Goal: Task Accomplishment & Management: Use online tool/utility

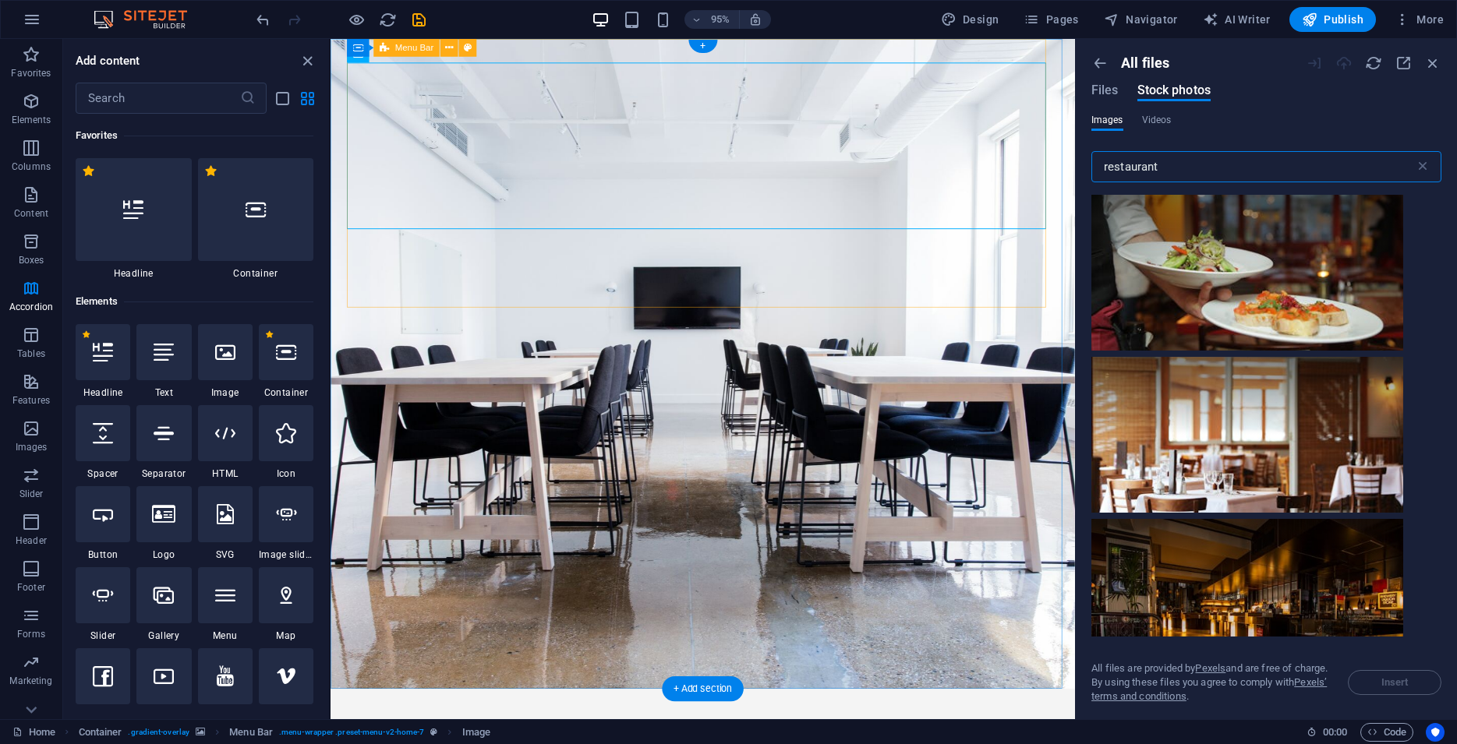
scroll to position [17746, 0]
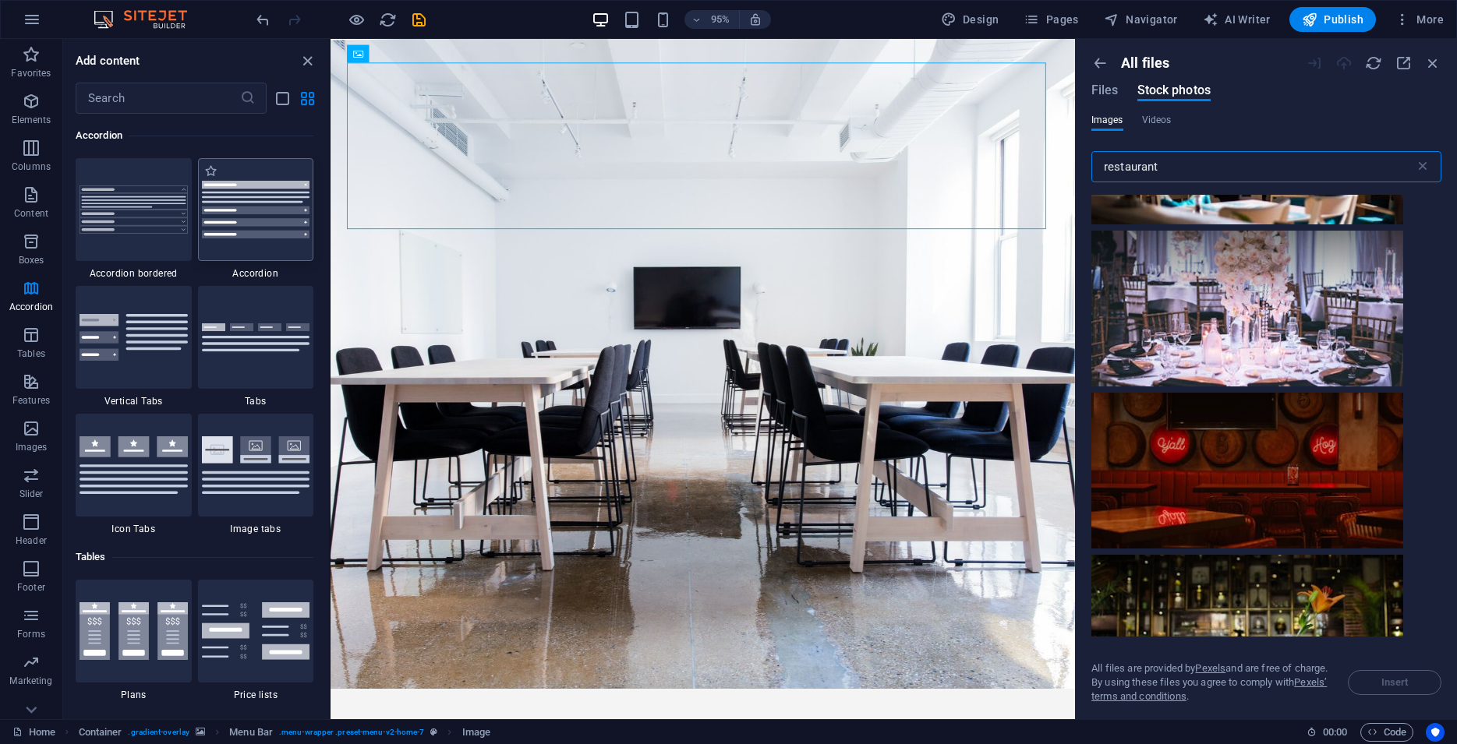
click at [220, 219] on img at bounding box center [256, 210] width 108 height 58
click at [331, 219] on div "Drag here to replace the existing content. Press “Ctrl” if you want to create a…" at bounding box center [703, 379] width 744 height 681
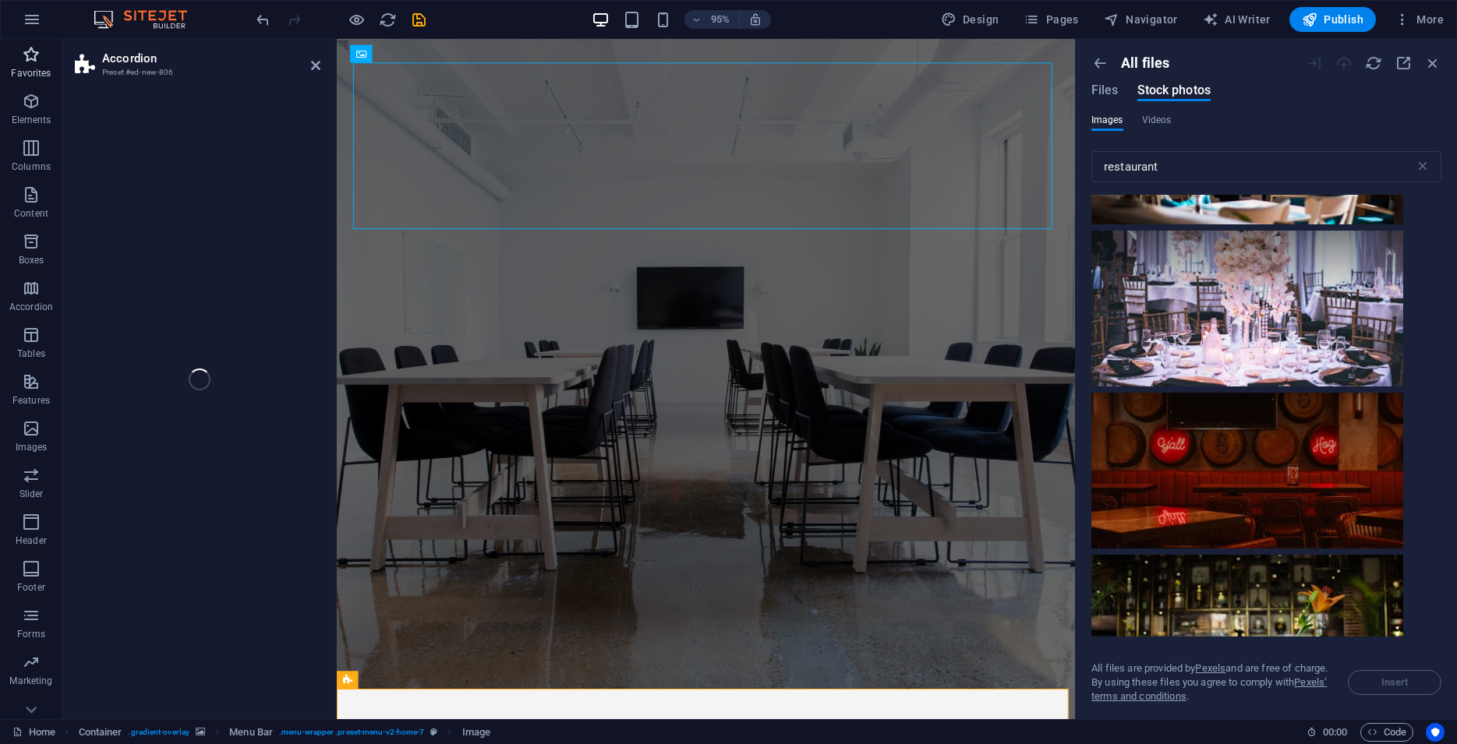
click at [41, 59] on icon "button" at bounding box center [31, 54] width 19 height 19
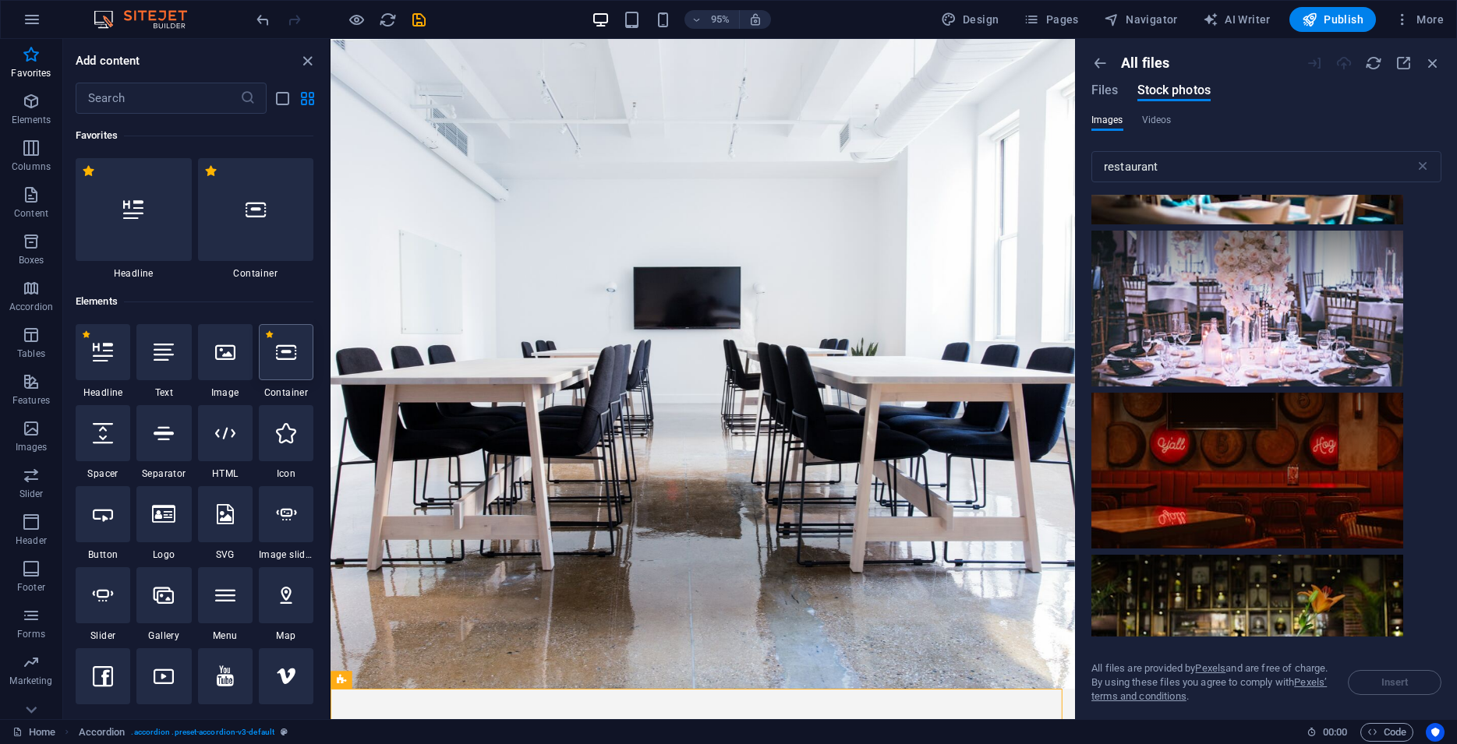
click at [263, 369] on div at bounding box center [286, 352] width 55 height 56
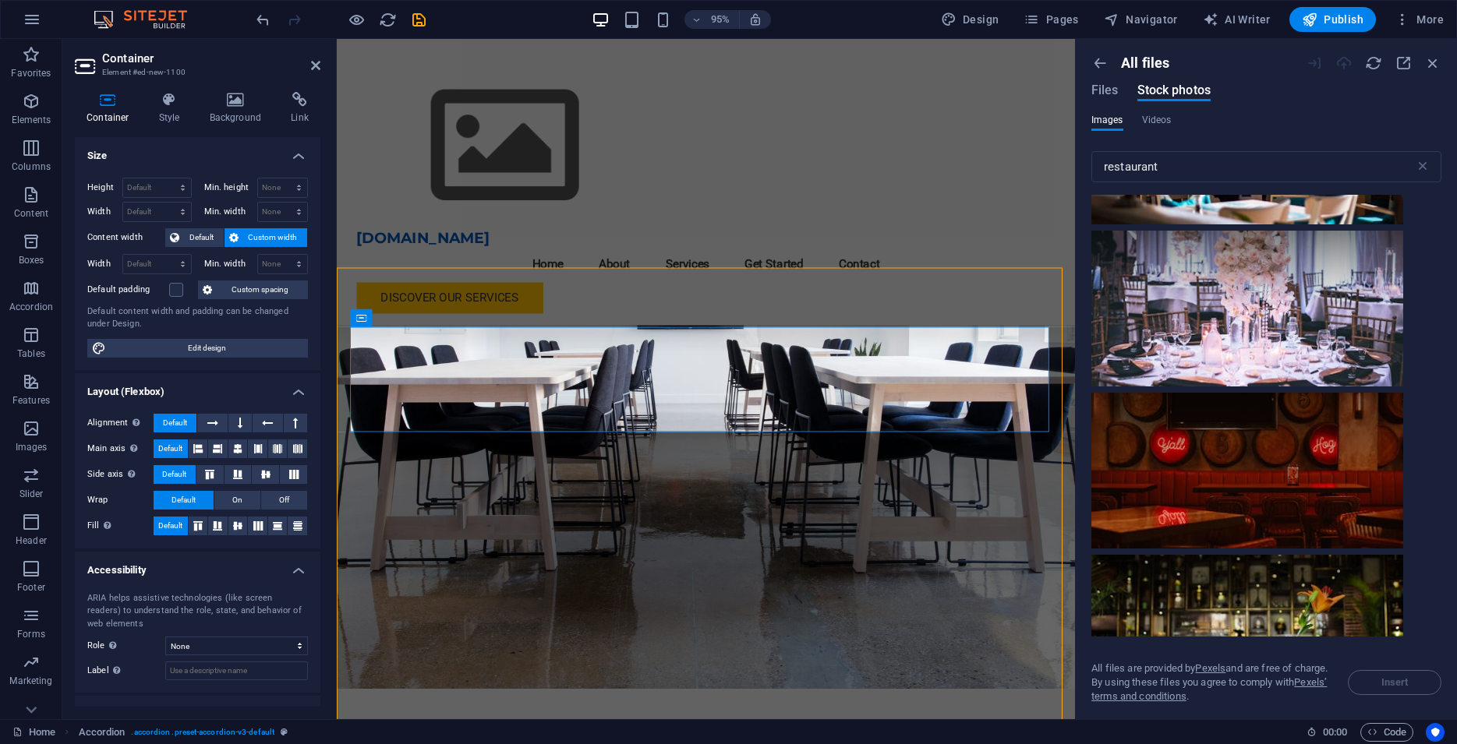
scroll to position [444, 0]
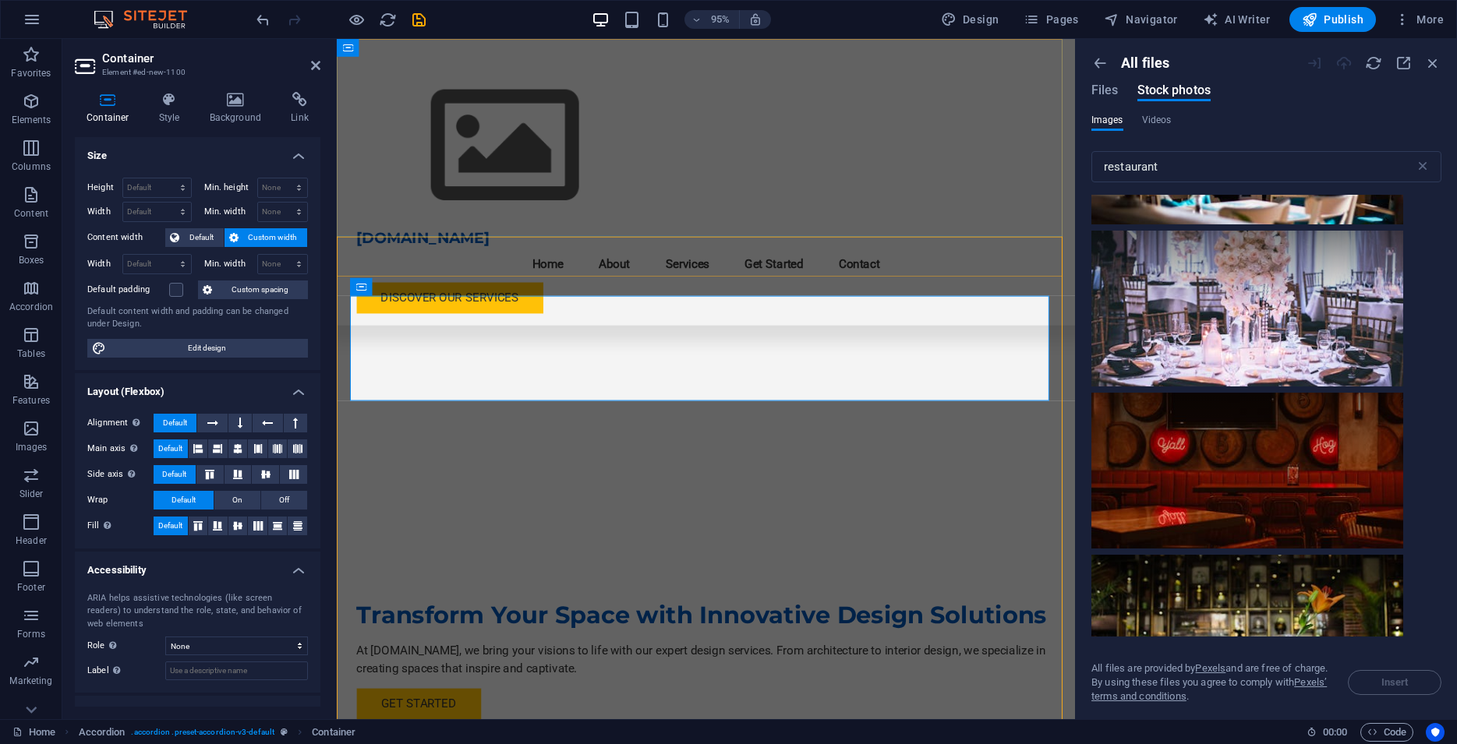
drag, startPoint x: 375, startPoint y: 196, endPoint x: 648, endPoint y: 189, distance: 272.9
click at [648, 189] on figure at bounding box center [726, 151] width 736 height 175
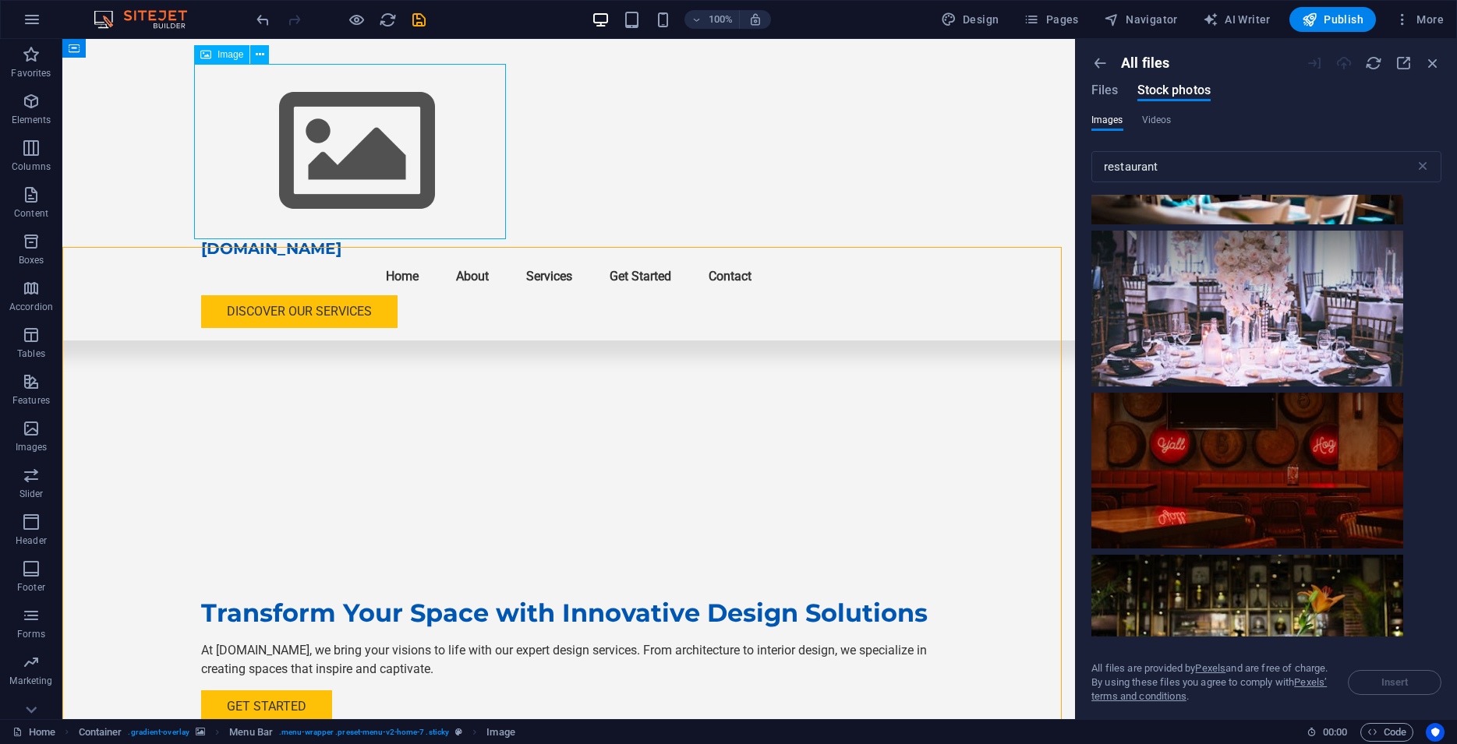
click at [336, 182] on figure at bounding box center [569, 151] width 736 height 175
click at [37, 709] on icon at bounding box center [31, 710] width 22 height 22
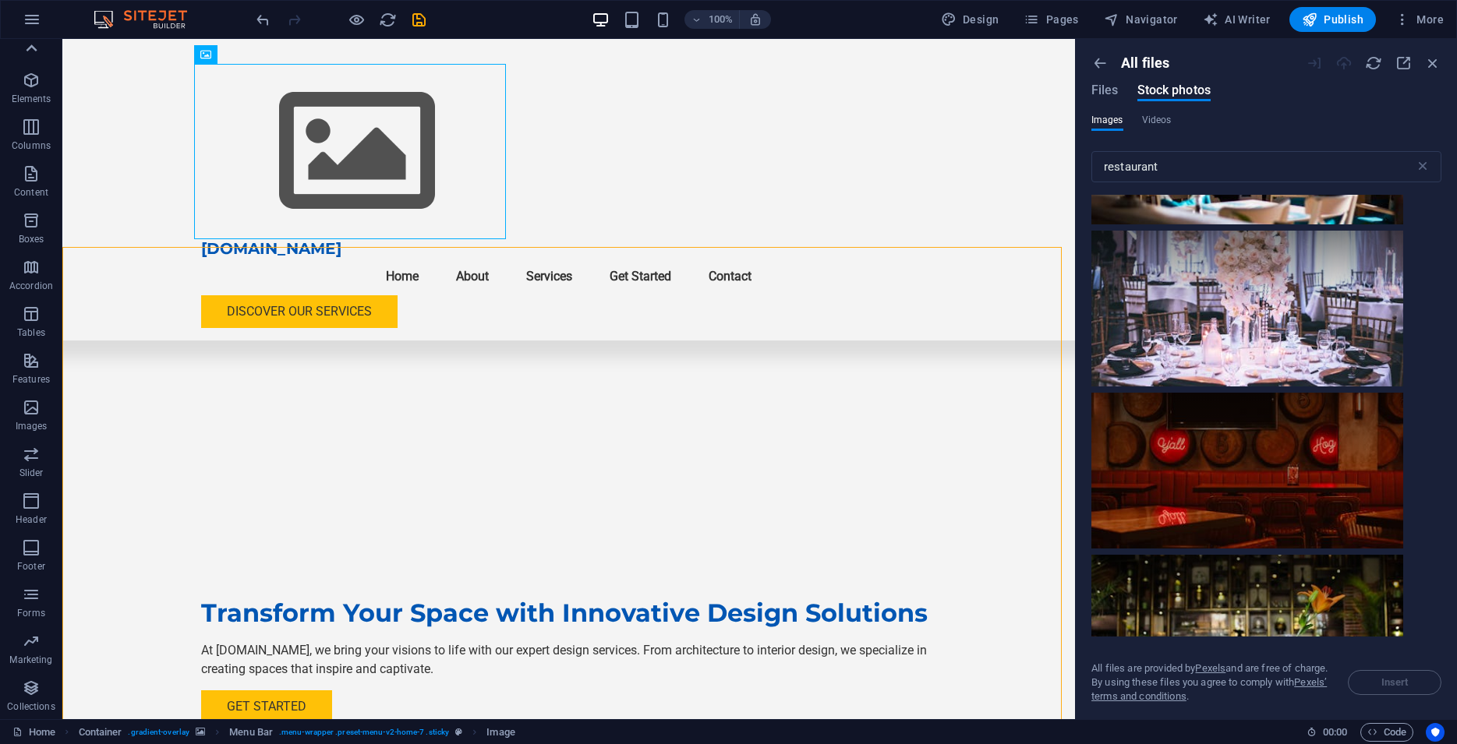
click at [31, 41] on icon at bounding box center [31, 48] width 22 height 22
click at [37, 16] on icon "button" at bounding box center [32, 19] width 19 height 19
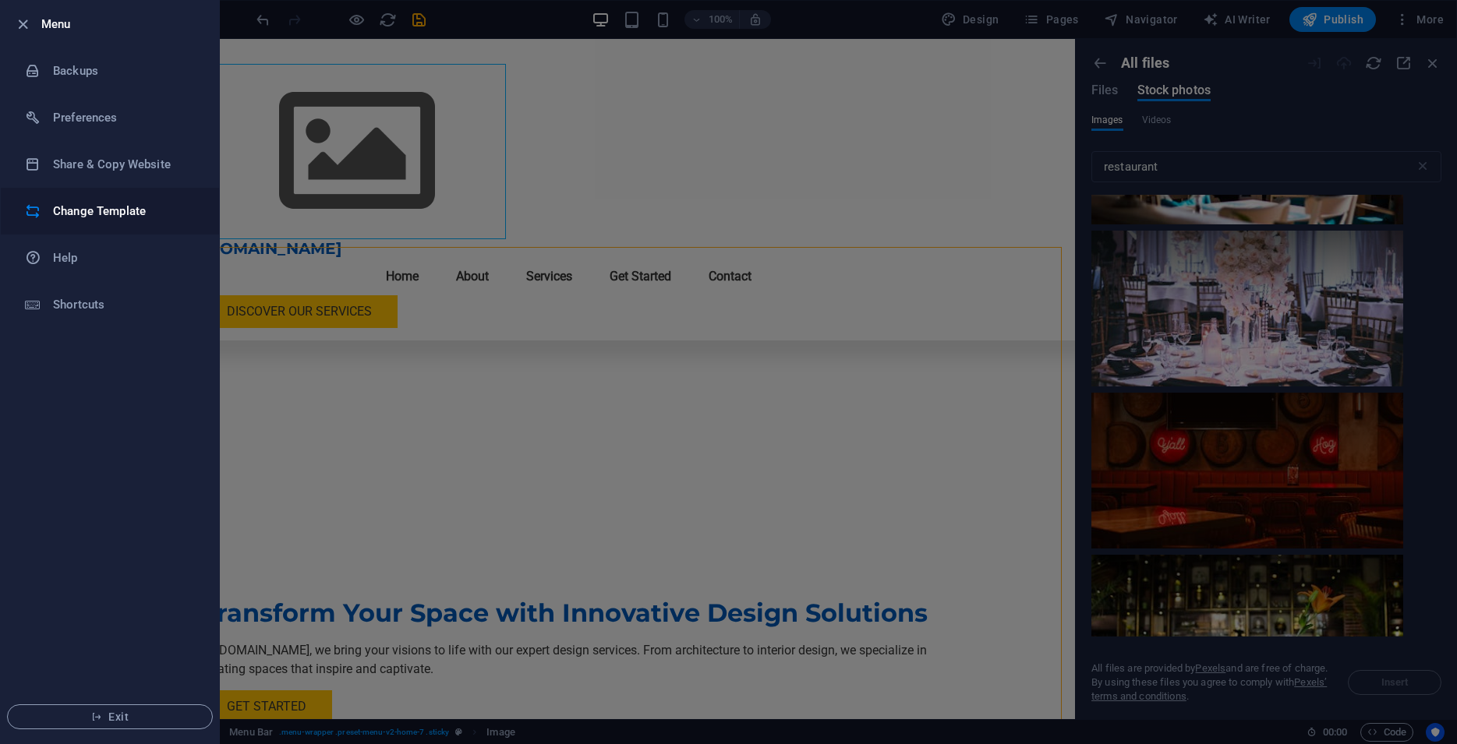
click at [170, 214] on h6 "Change Template" at bounding box center [125, 211] width 144 height 19
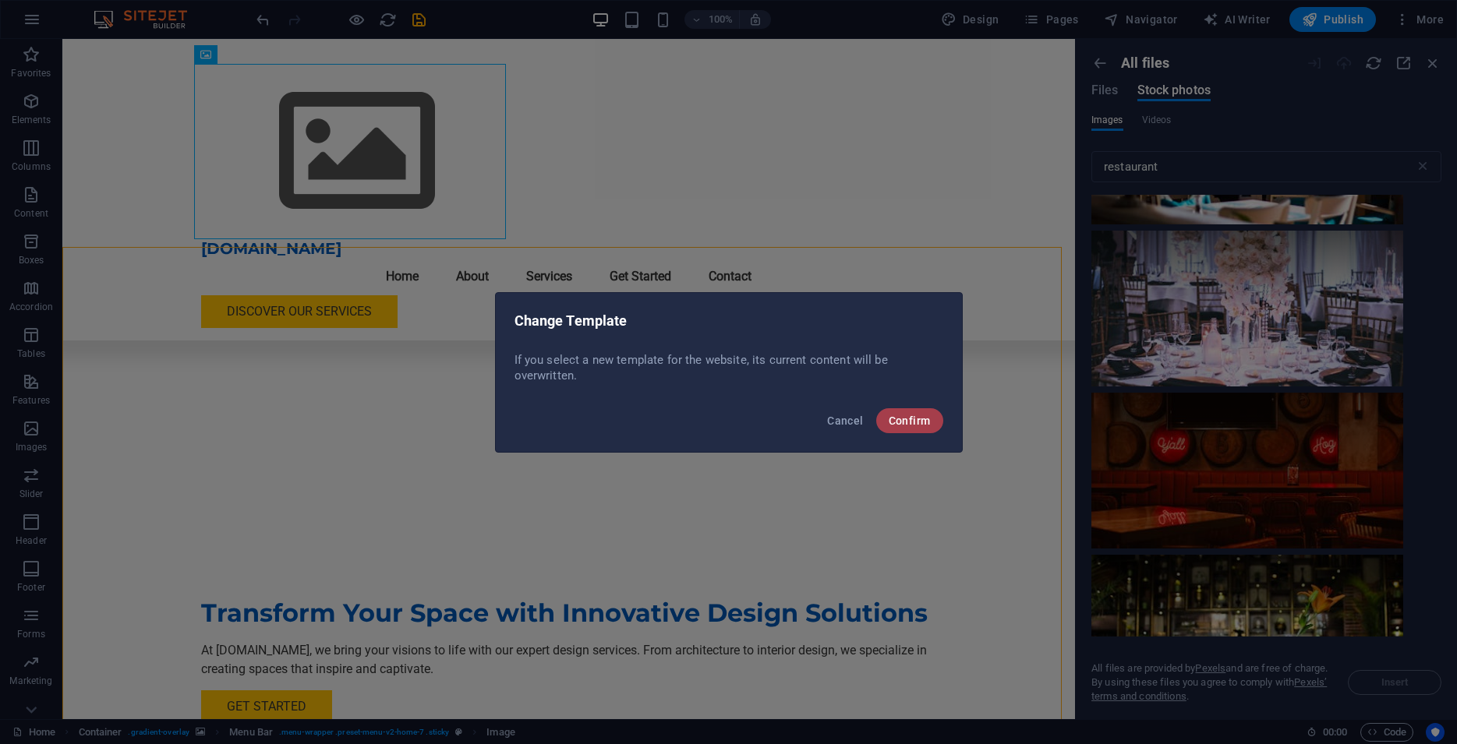
click at [887, 414] on button "Confirm" at bounding box center [909, 420] width 67 height 25
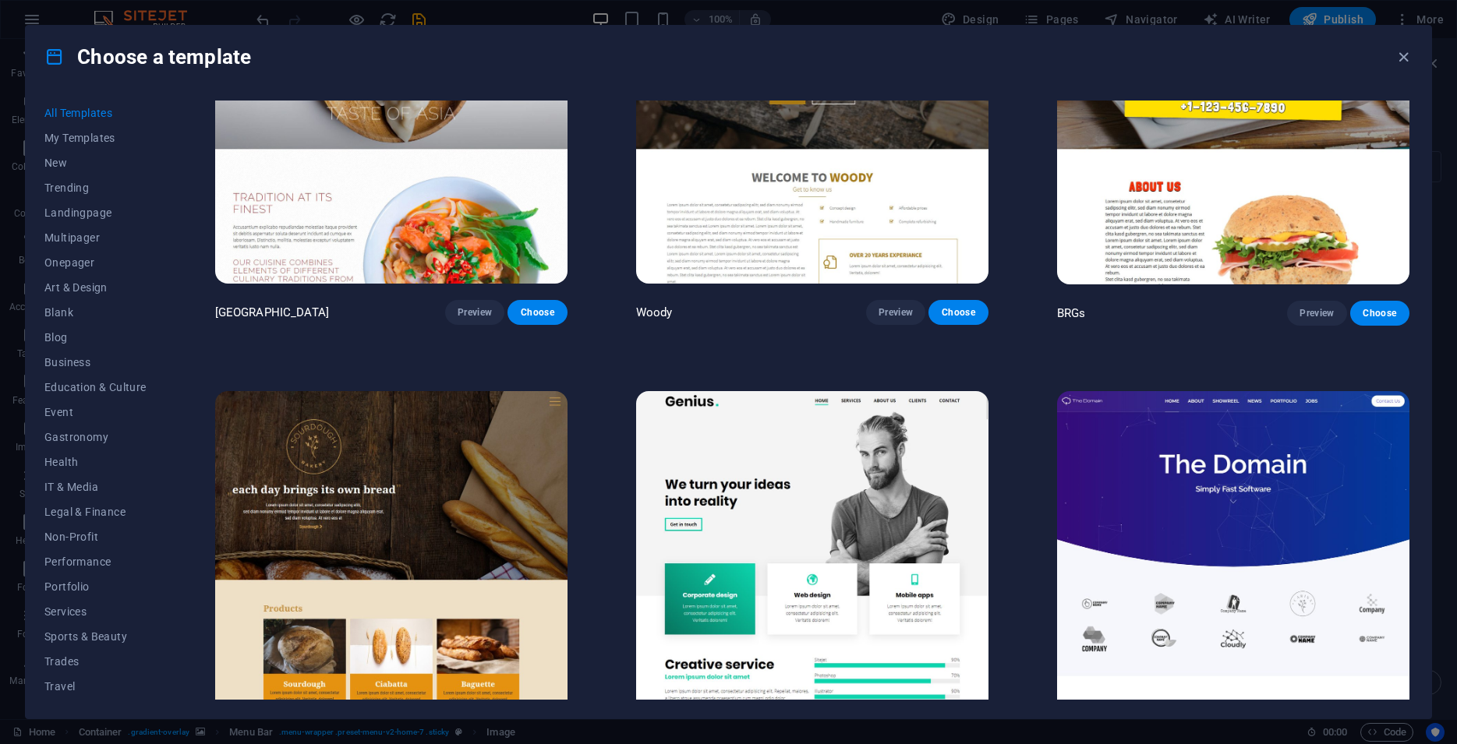
scroll to position [10134, 0]
